Goal: Check status: Check status

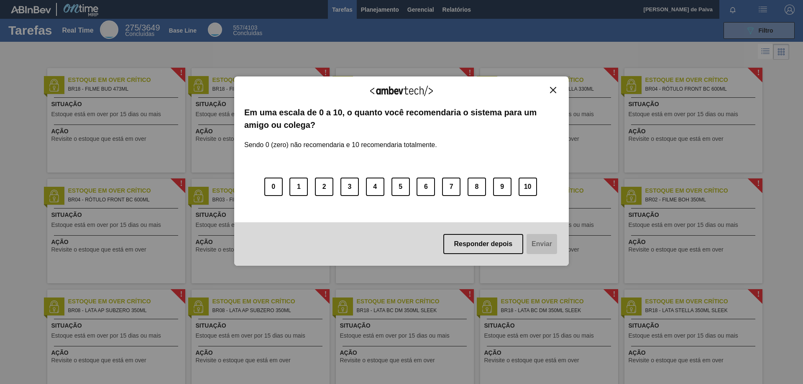
click at [554, 90] on img "Close" at bounding box center [553, 90] width 6 height 6
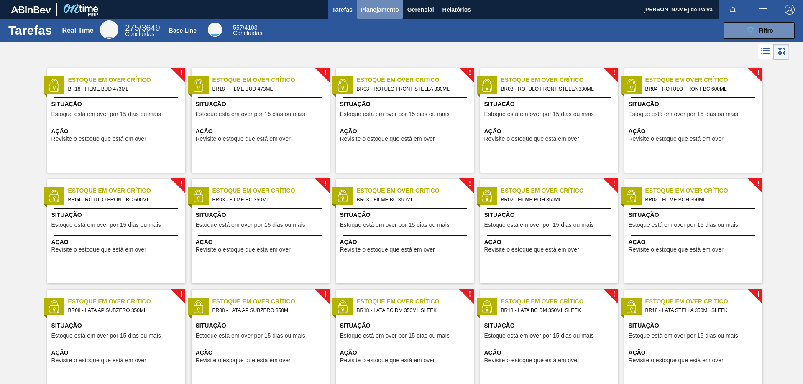
click at [380, 9] on span "Planejamento" at bounding box center [380, 10] width 38 height 10
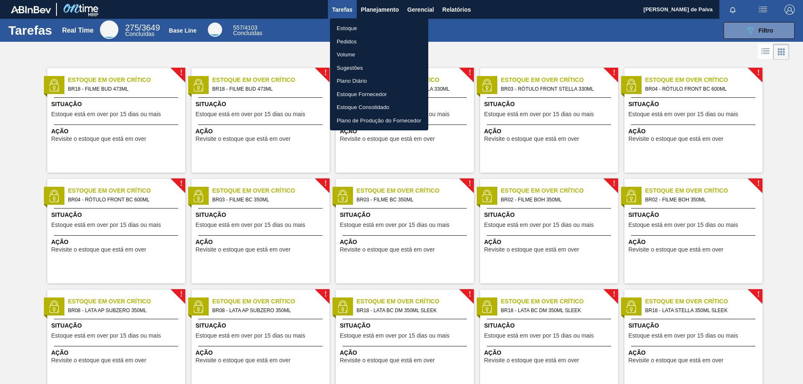
click at [371, 42] on li "Pedidos" at bounding box center [379, 41] width 98 height 13
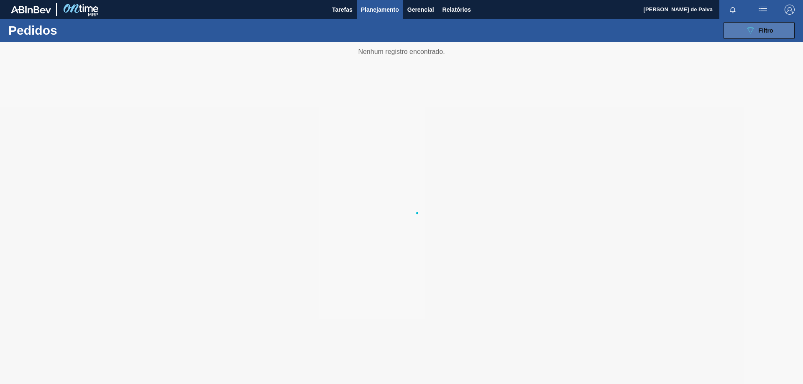
click at [762, 32] on span "Filtro" at bounding box center [765, 30] width 15 height 7
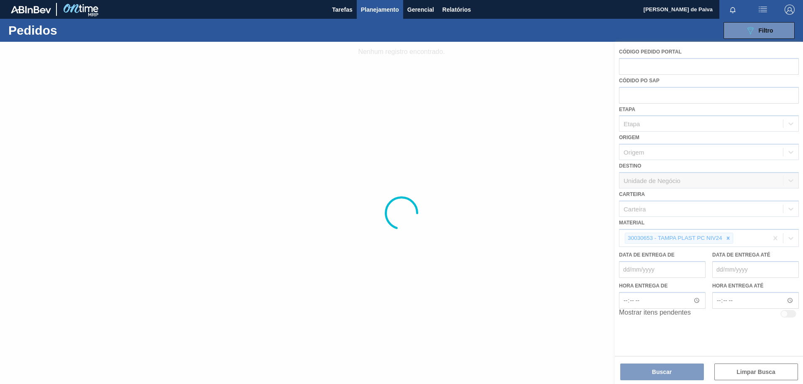
click at [728, 240] on div at bounding box center [401, 213] width 803 height 342
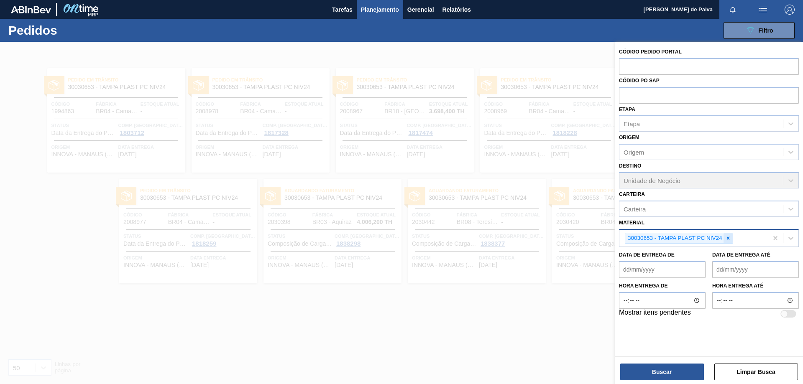
click at [729, 239] on icon at bounding box center [728, 238] width 6 height 6
paste input "30003518"
type input "30003518"
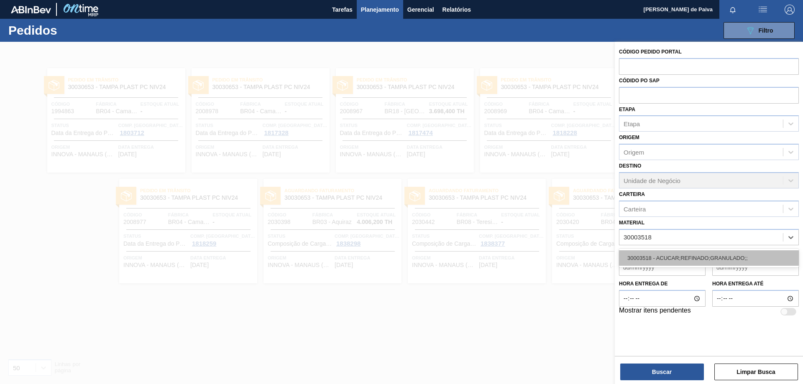
click at [663, 258] on div "30003518 - ACUCAR;REFINADO;GRANULADO;;" at bounding box center [709, 257] width 180 height 15
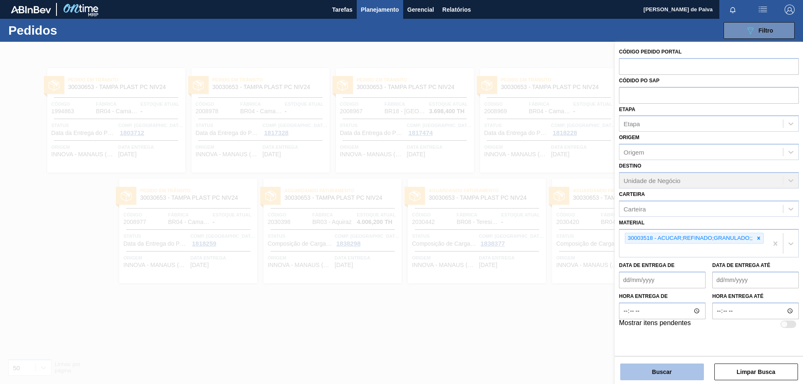
click at [681, 375] on button "Buscar" at bounding box center [662, 372] width 84 height 17
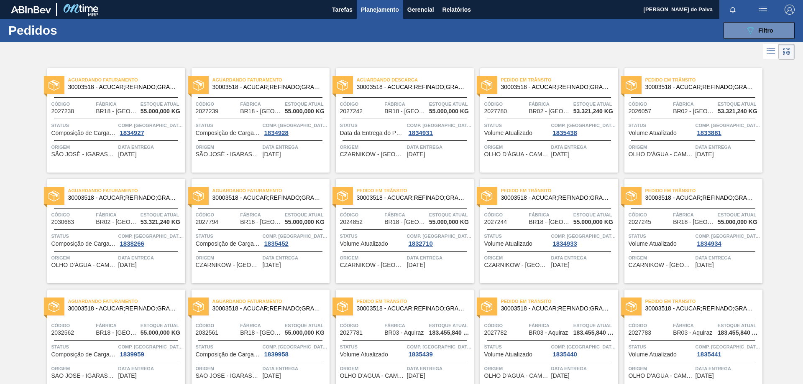
click at [140, 76] on span "Aguardando Faturamento" at bounding box center [126, 80] width 117 height 8
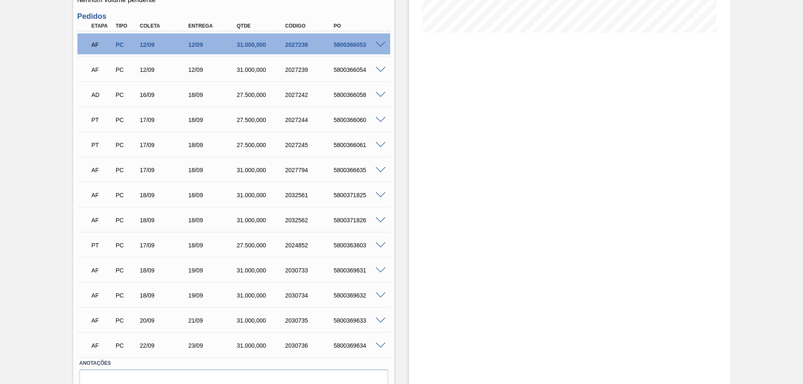
scroll to position [170, 0]
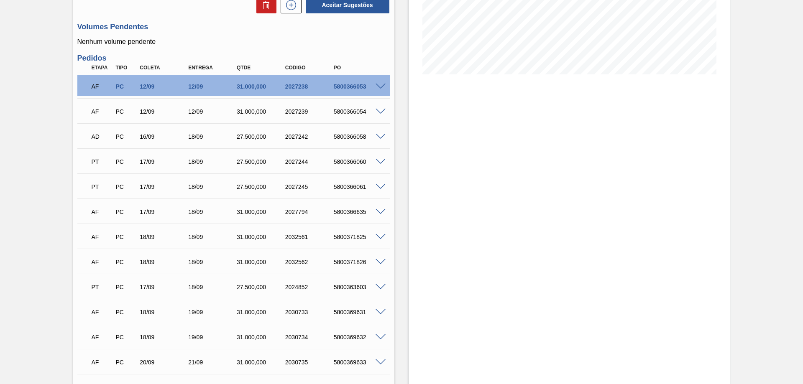
click at [378, 186] on span at bounding box center [380, 187] width 10 height 6
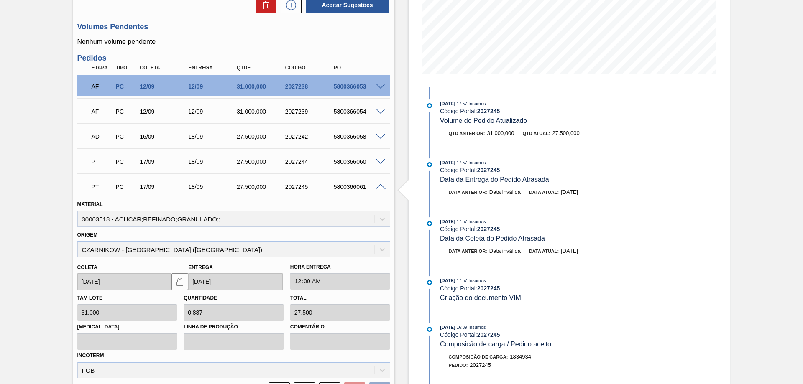
click at [378, 186] on span at bounding box center [380, 187] width 10 height 6
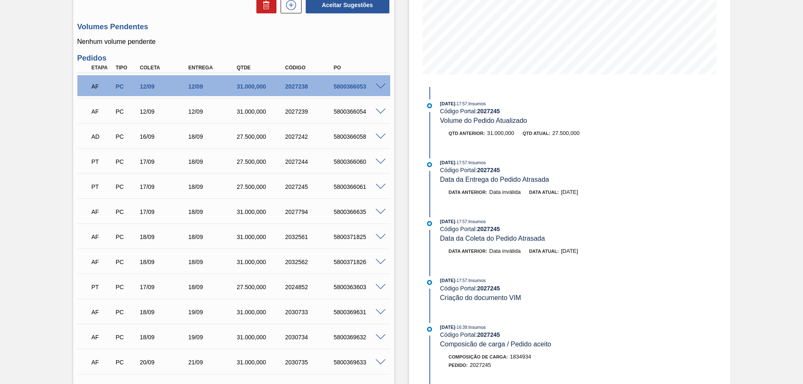
click at [375, 163] on span at bounding box center [380, 162] width 10 height 6
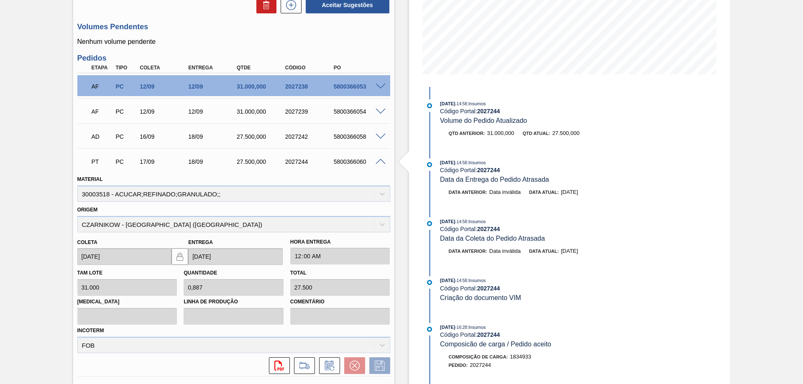
click at [375, 163] on span at bounding box center [380, 162] width 10 height 6
